Goal: Information Seeking & Learning: Check status

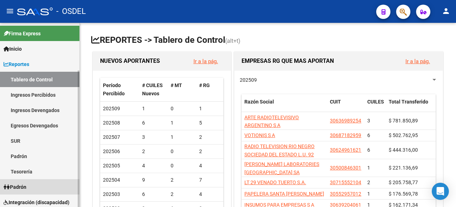
click at [20, 185] on span "Padrón" at bounding box center [15, 187] width 23 height 8
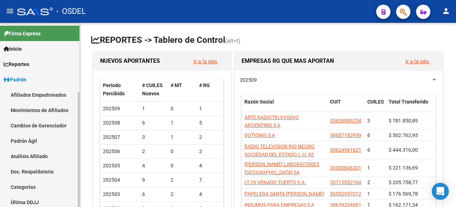
click at [41, 155] on link "Análisis Afiliado" at bounding box center [40, 155] width 80 height 15
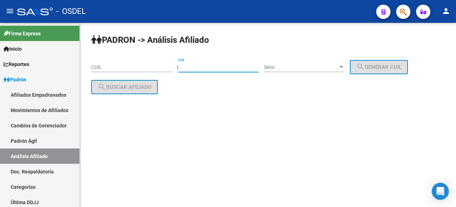
click at [194, 69] on input "DNI" at bounding box center [218, 67] width 81 height 6
type input "53147170"
click at [307, 67] on span "Sexo" at bounding box center [301, 67] width 74 height 6
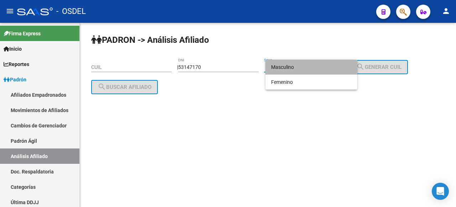
drag, startPoint x: 310, startPoint y: 66, endPoint x: 345, endPoint y: 61, distance: 34.9
click at [310, 66] on span "Masculino" at bounding box center [311, 67] width 81 height 15
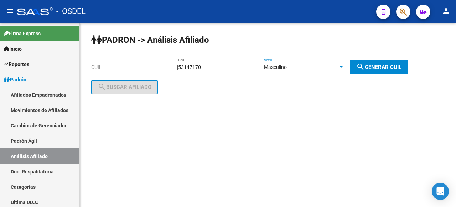
click at [392, 63] on button "search Generar CUIL" at bounding box center [379, 67] width 58 height 14
type input "23-53147170-9"
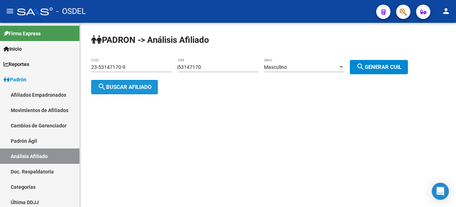
click at [123, 90] on button "search Buscar afiliado" at bounding box center [124, 87] width 67 height 14
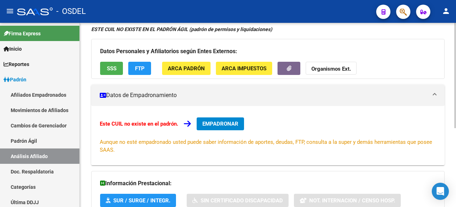
scroll to position [31, 0]
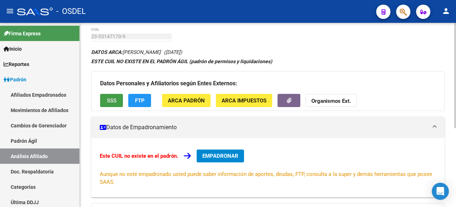
click at [105, 104] on button "SSS" at bounding box center [111, 100] width 23 height 13
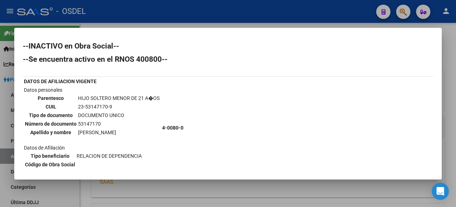
scroll to position [63, 0]
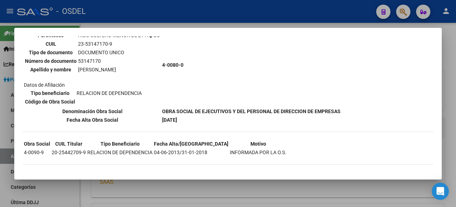
click at [449, 60] on div at bounding box center [228, 103] width 456 height 207
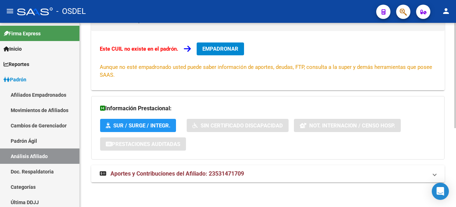
scroll to position [31, 0]
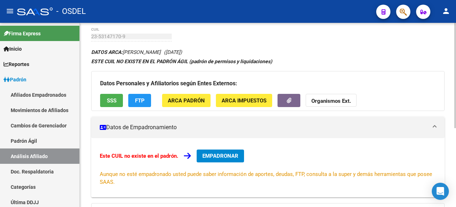
click at [110, 98] on span "SSS" at bounding box center [112, 100] width 10 height 6
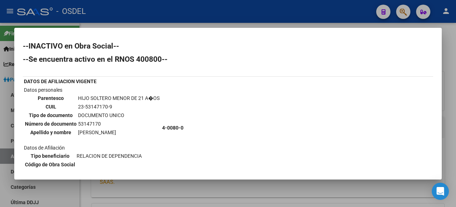
click at [451, 45] on div at bounding box center [228, 103] width 456 height 207
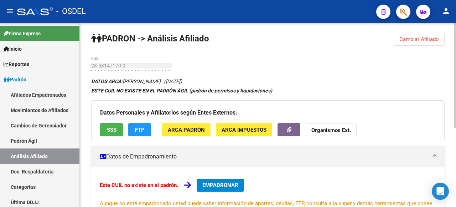
scroll to position [0, 0]
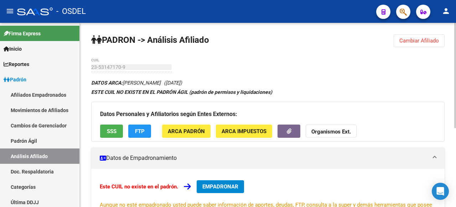
click at [405, 39] on span "Cambiar Afiliado" at bounding box center [420, 40] width 40 height 6
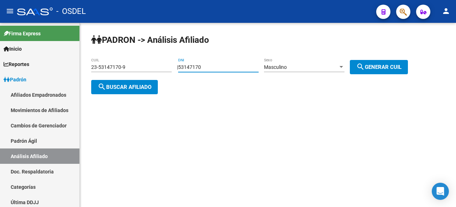
drag, startPoint x: 218, startPoint y: 70, endPoint x: 160, endPoint y: 76, distance: 57.7
click at [160, 76] on app-analisis-afiliado "PADRON -> Análisis Afiliado 23-53147170-9 CUIL | 53147170 DNI Masculino Sexo se…" at bounding box center [252, 77] width 322 height 26
type input "53147470"
click at [396, 67] on span "search Generar CUIL" at bounding box center [379, 67] width 45 height 6
type input "20-53147470-9"
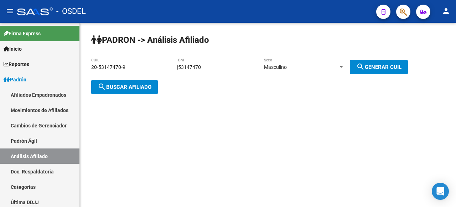
click at [119, 91] on button "search Buscar afiliado" at bounding box center [124, 87] width 67 height 14
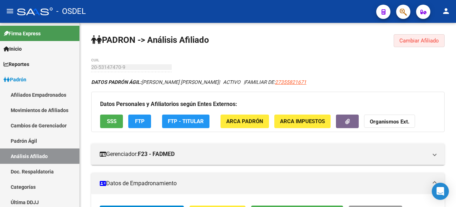
click at [424, 43] on span "Cambiar Afiliado" at bounding box center [420, 40] width 40 height 6
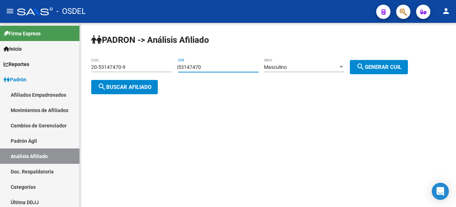
drag, startPoint x: 220, startPoint y: 68, endPoint x: 170, endPoint y: 70, distance: 50.0
click at [171, 70] on app-analisis-afiliado "PADRON -> Análisis Afiliado 20-53147470-9 CUIL | 53147470 DNI Masculino Sexo se…" at bounding box center [252, 77] width 322 height 26
type input "58575148"
click at [379, 75] on div "PADRON -> Análisis Afiliado 20-53147470-9 CUIL | 58575148 DNI Masculino Sexo se…" at bounding box center [268, 70] width 377 height 94
click at [376, 68] on span "search Generar CUIL" at bounding box center [379, 67] width 45 height 6
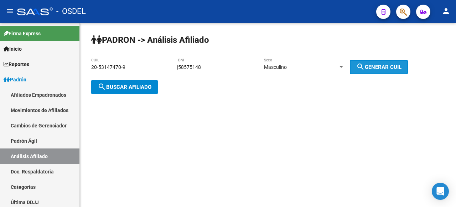
type input "20-58575148-1"
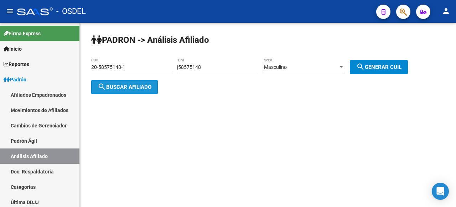
click at [132, 89] on span "search Buscar afiliado" at bounding box center [125, 87] width 54 height 6
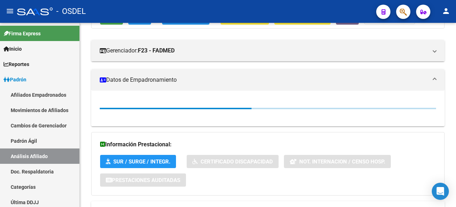
scroll to position [107, 0]
